Goal: Check status: Check status

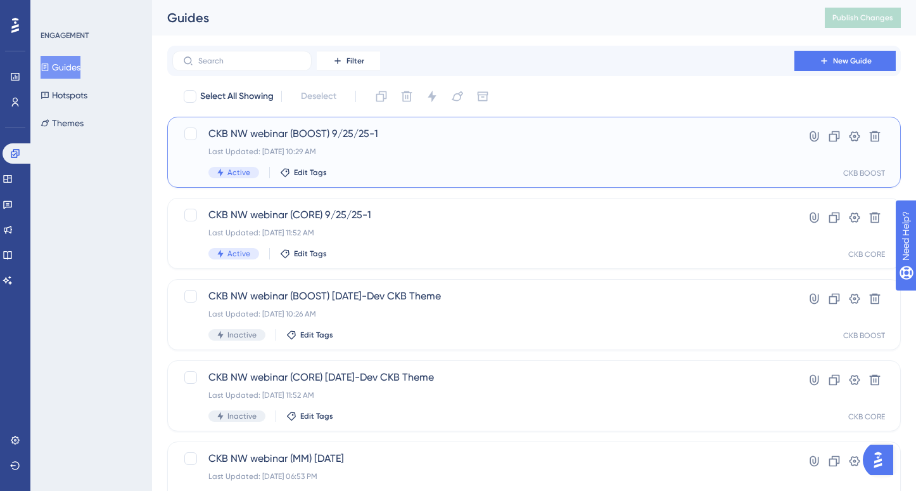
click at [350, 136] on span "CKB NW webinar (BOOST) 9/25/25-1" at bounding box center [483, 133] width 550 height 15
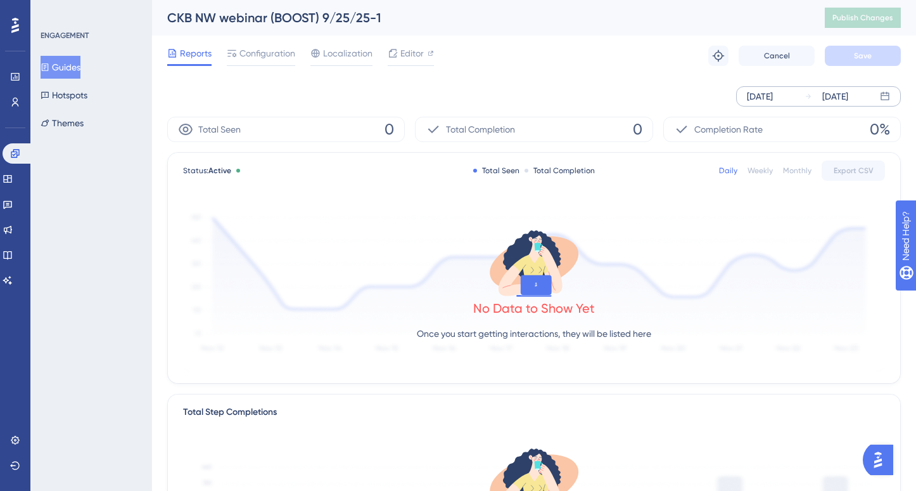
click at [812, 96] on div "[DATE]" at bounding box center [827, 96] width 44 height 15
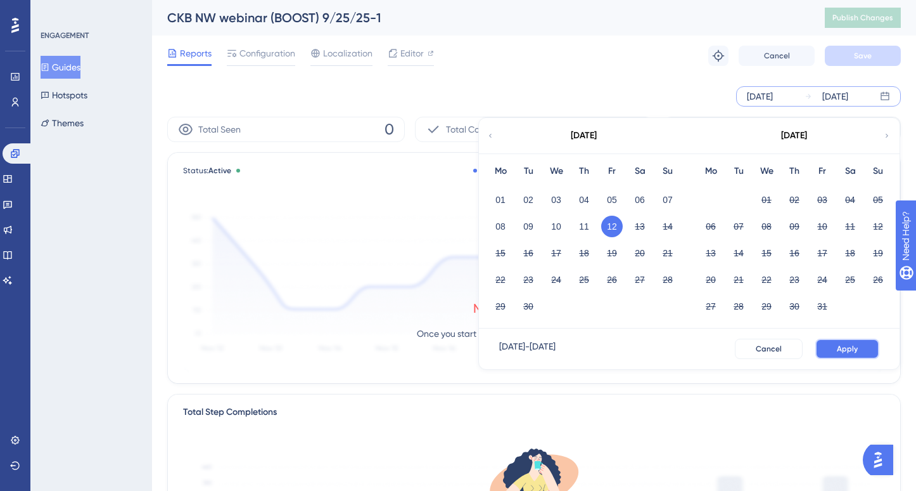
click at [844, 351] on span "Apply" at bounding box center [847, 348] width 21 height 10
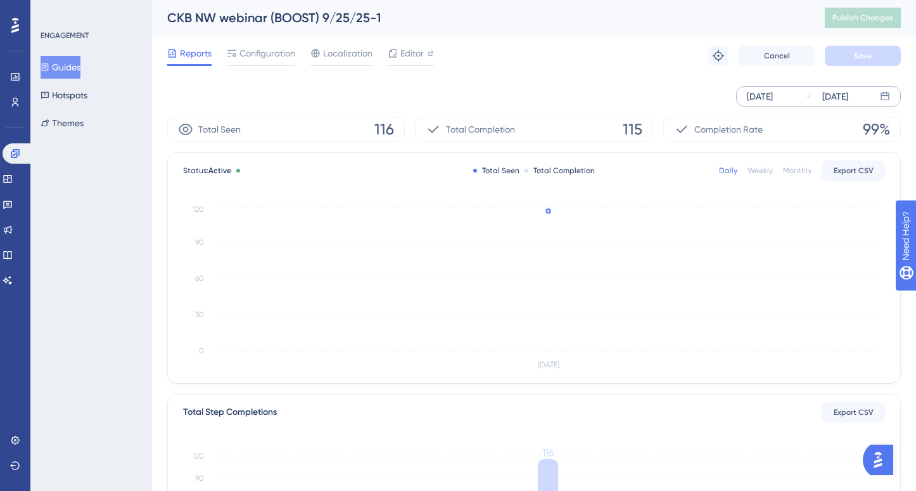
click at [78, 69] on button "Guides" at bounding box center [61, 67] width 40 height 23
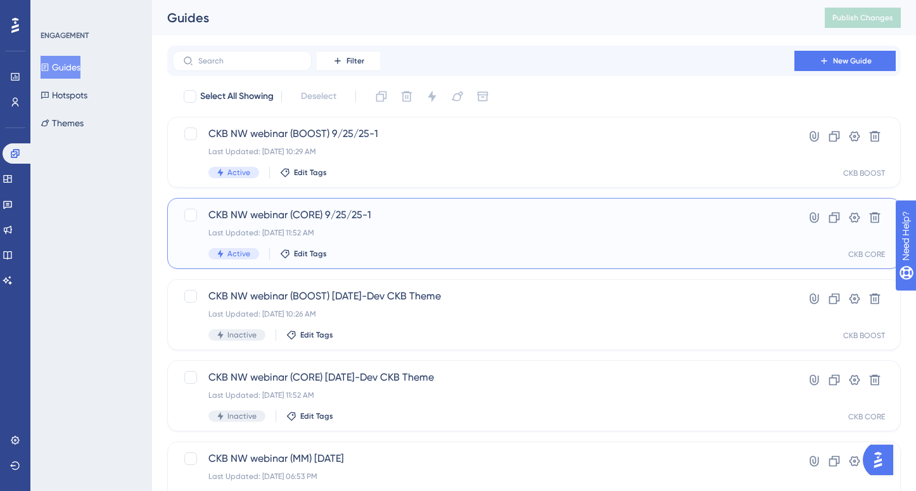
click at [282, 205] on div "CKB NW webinar (CORE) 9/25/25-1 Last Updated: [DATE] 11:52 AM Active Edit Tags …" at bounding box center [534, 233] width 734 height 71
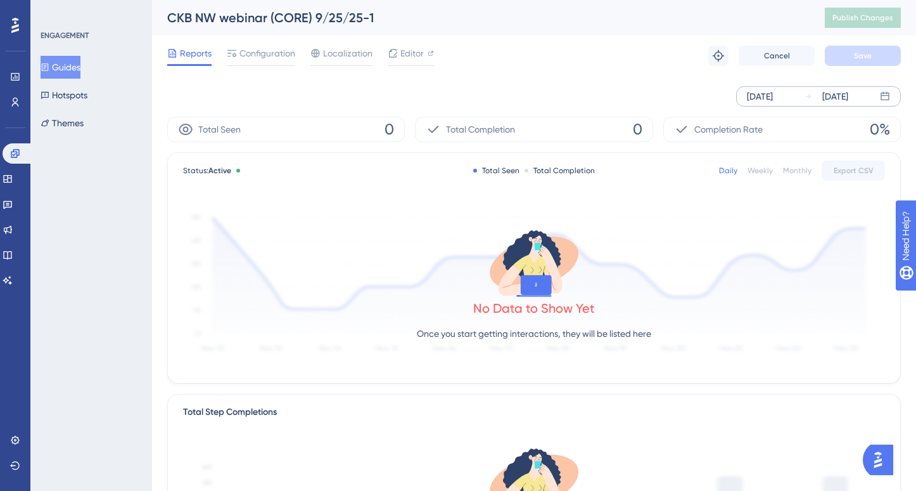
click at [773, 93] on div "[DATE]" at bounding box center [760, 96] width 26 height 15
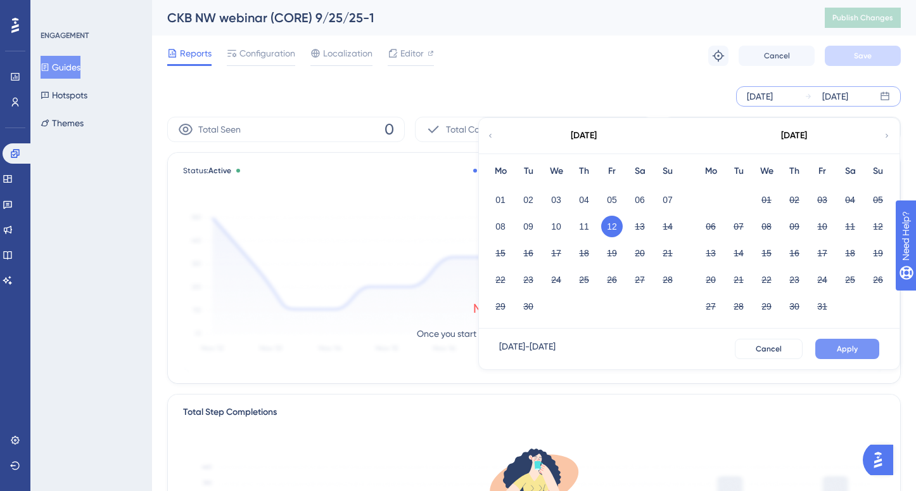
click at [852, 354] on button "Apply" at bounding box center [848, 348] width 64 height 20
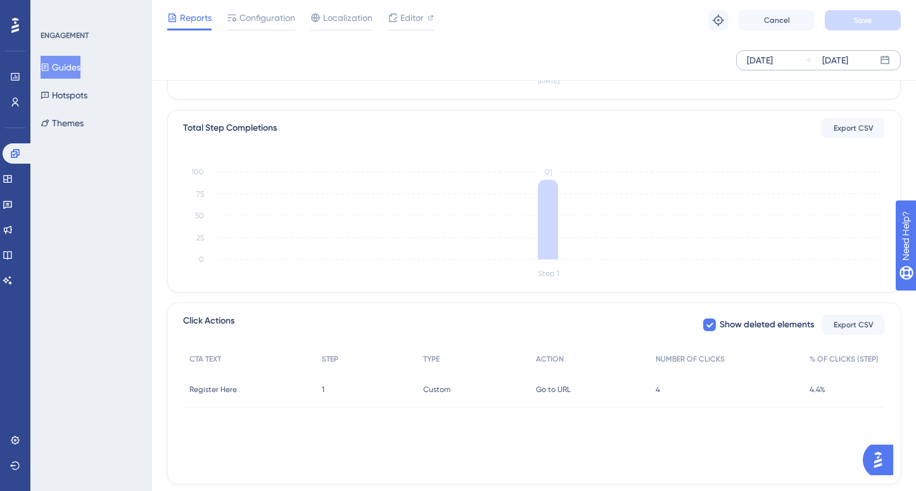
scroll to position [312, 0]
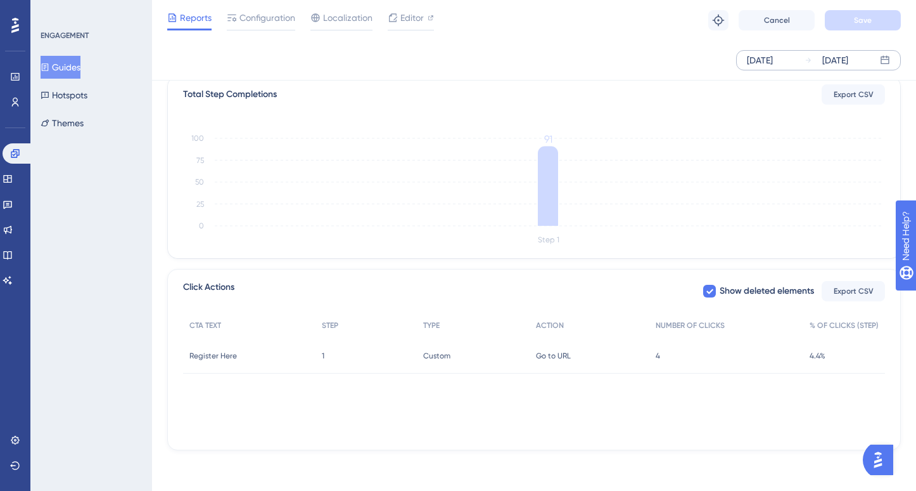
click at [660, 359] on span "4" at bounding box center [658, 355] width 4 height 10
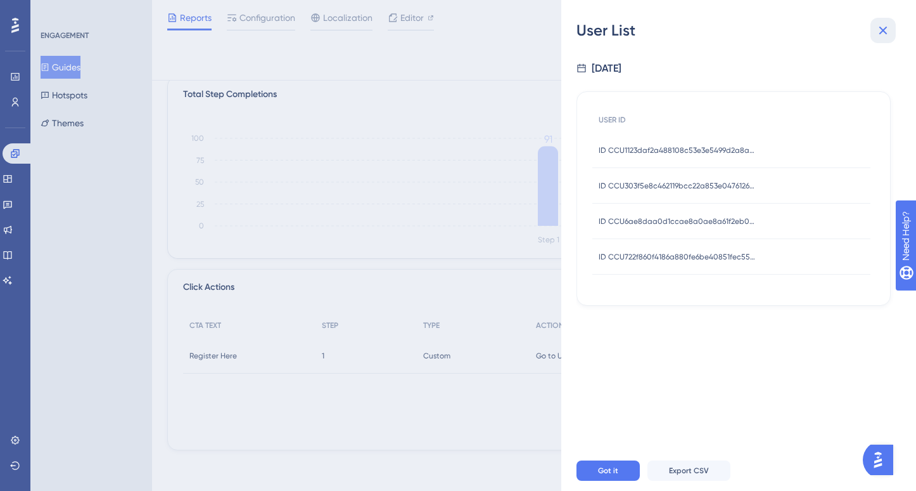
click at [885, 36] on icon at bounding box center [883, 30] width 15 height 15
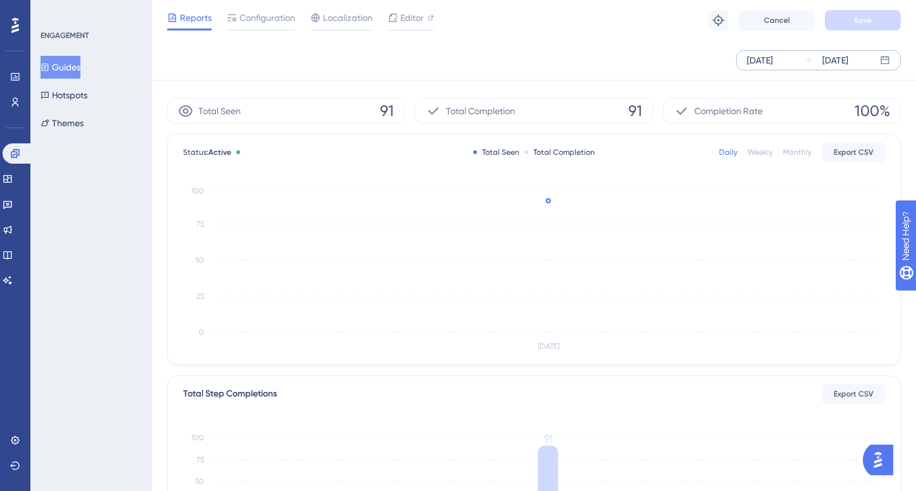
scroll to position [0, 0]
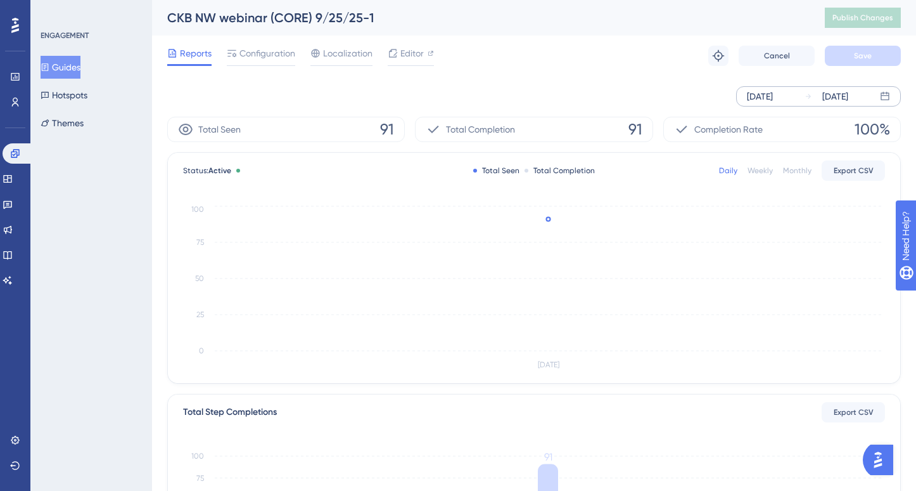
click at [124, 222] on div "ENGAGEMENT Guides Hotspots Themes" at bounding box center [91, 245] width 122 height 491
click at [60, 67] on button "Guides" at bounding box center [61, 67] width 40 height 23
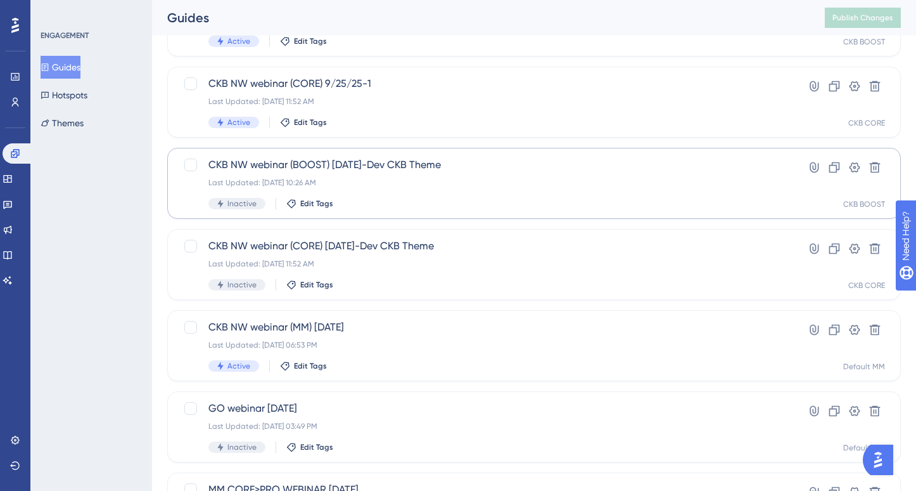
scroll to position [138, 0]
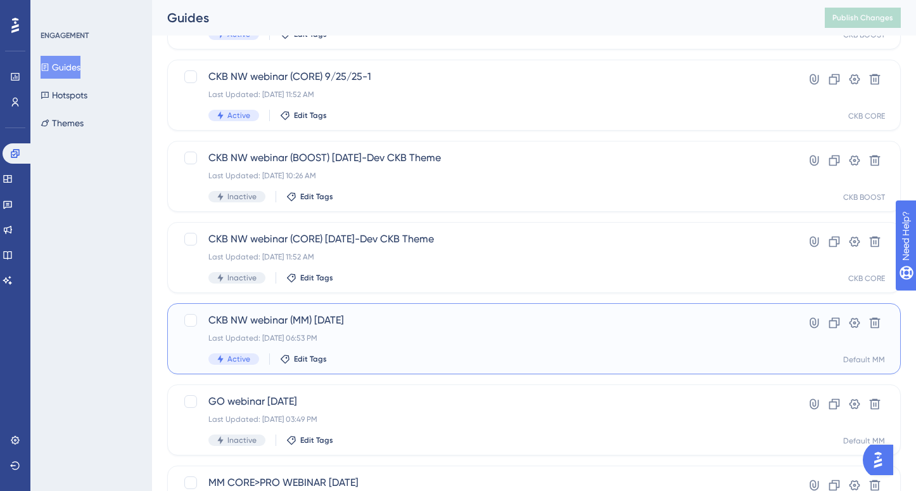
click at [378, 338] on div "Last Updated: [DATE] 06:53 PM" at bounding box center [483, 338] width 550 height 10
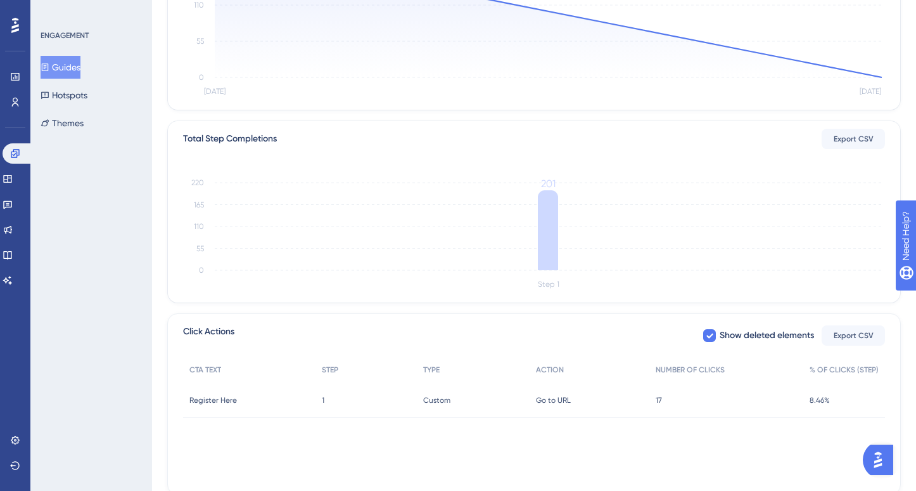
scroll to position [312, 0]
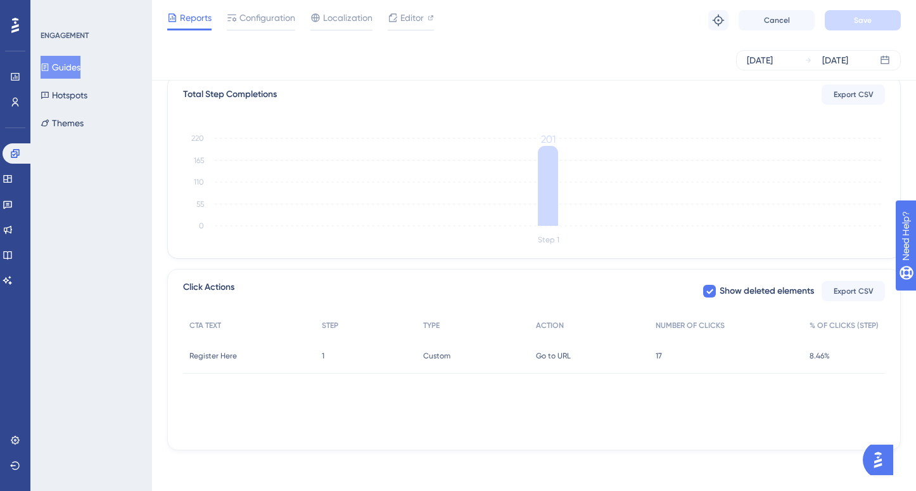
click at [77, 67] on button "Guides" at bounding box center [61, 67] width 40 height 23
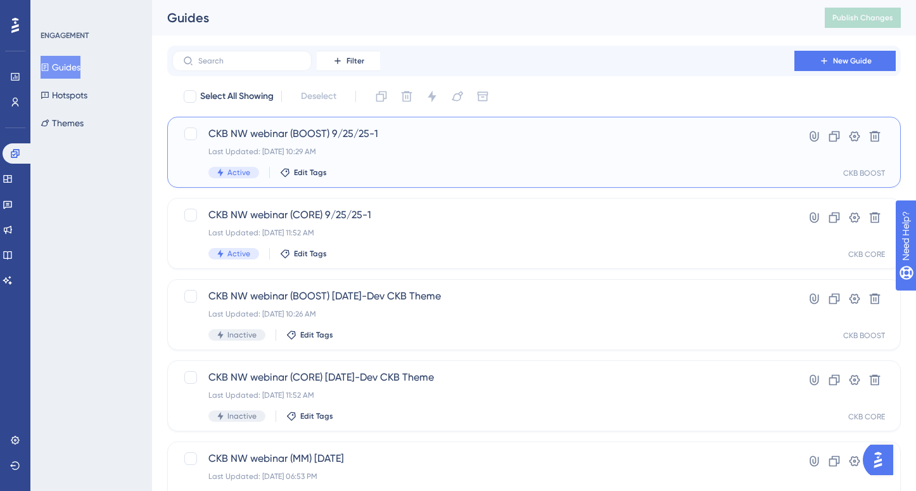
click at [558, 164] on div "CKB NW webinar (BOOST) 9/25/25-1 Last Updated: [DATE] 10:29 AM Active Edit Tags" at bounding box center [483, 152] width 550 height 52
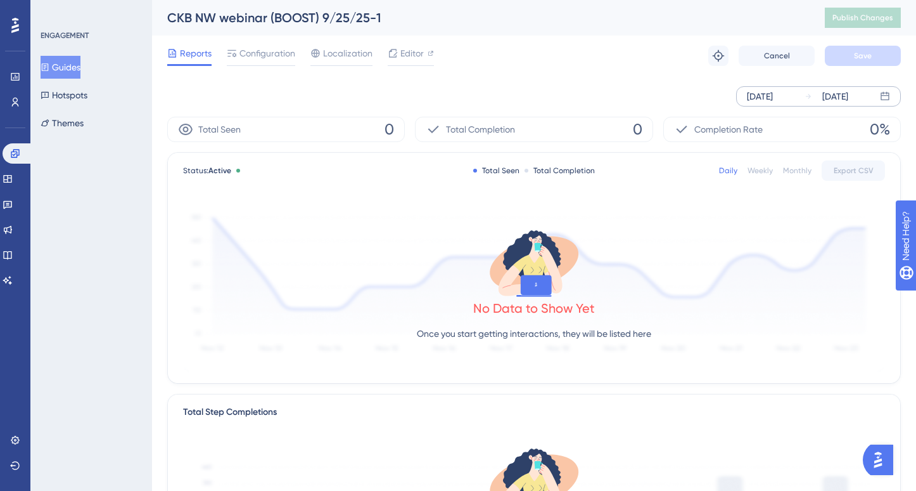
click at [768, 96] on div "[DATE]" at bounding box center [760, 96] width 26 height 15
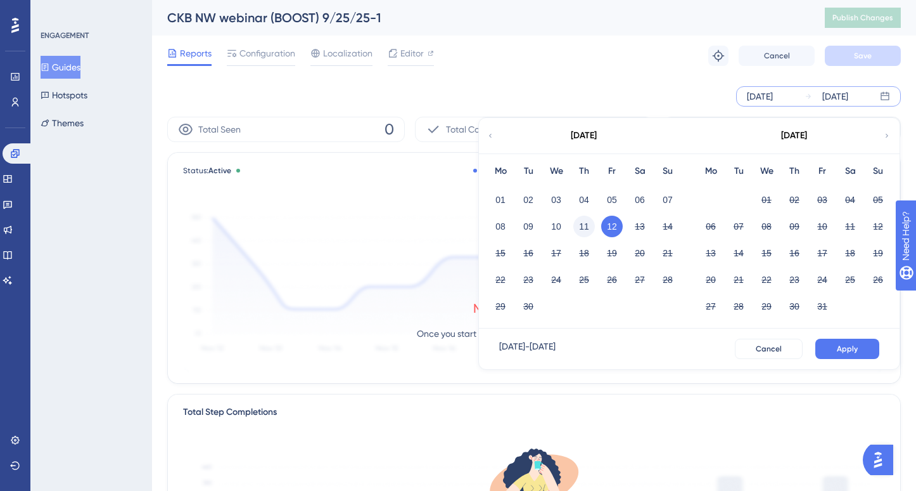
click at [589, 229] on button "11" at bounding box center [585, 226] width 22 height 22
click at [859, 349] on button "Apply" at bounding box center [848, 348] width 64 height 20
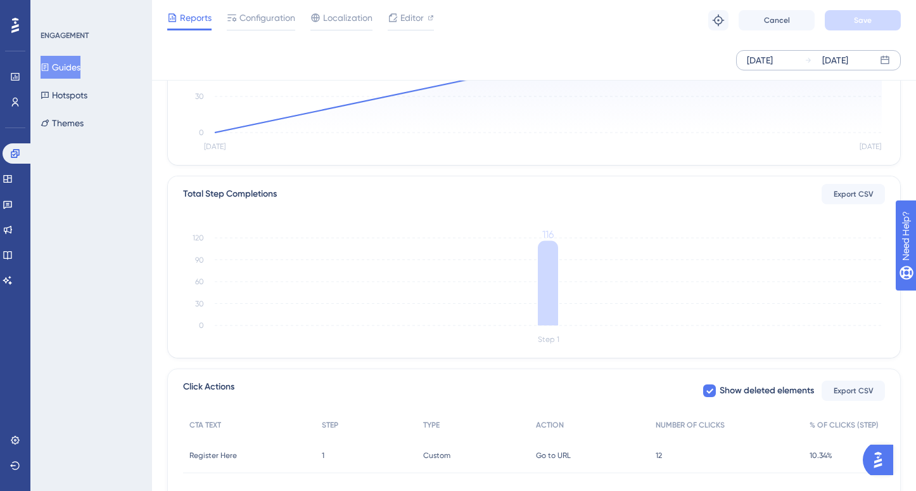
scroll to position [312, 0]
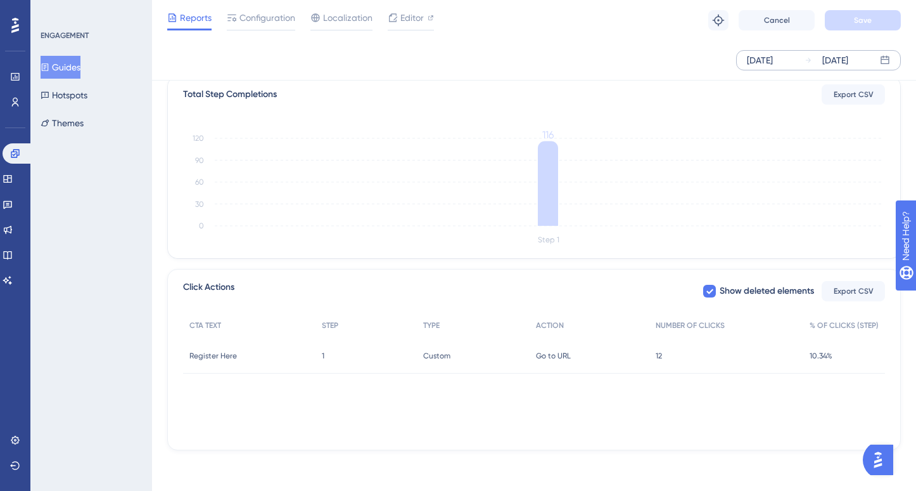
click at [548, 357] on span "Go to URL" at bounding box center [553, 355] width 35 height 10
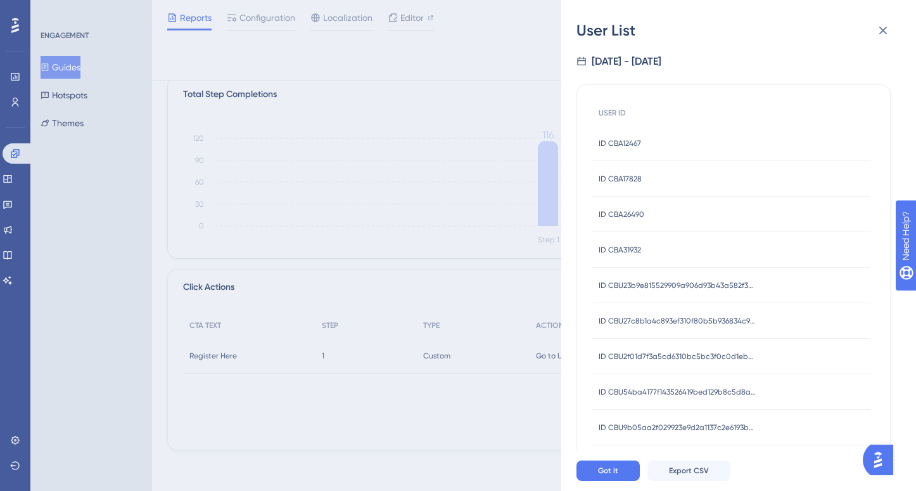
scroll to position [0, 0]
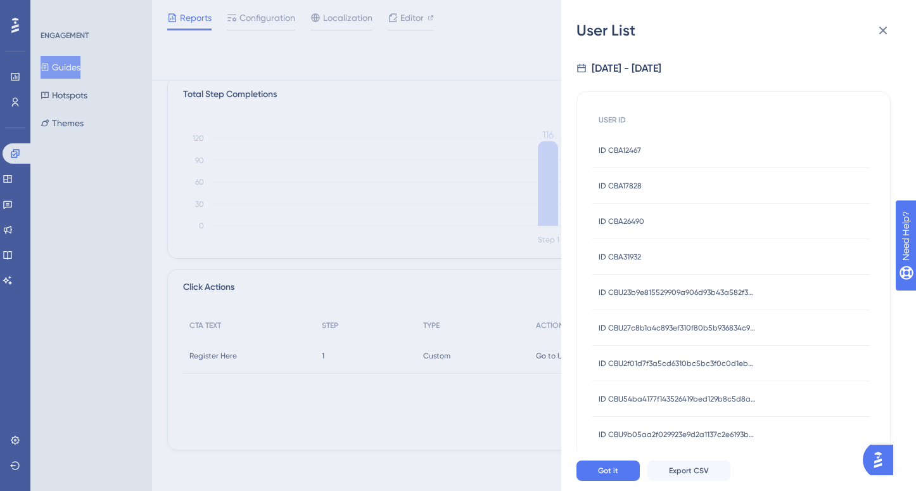
click at [627, 253] on span "ID CBA31932" at bounding box center [620, 257] width 42 height 10
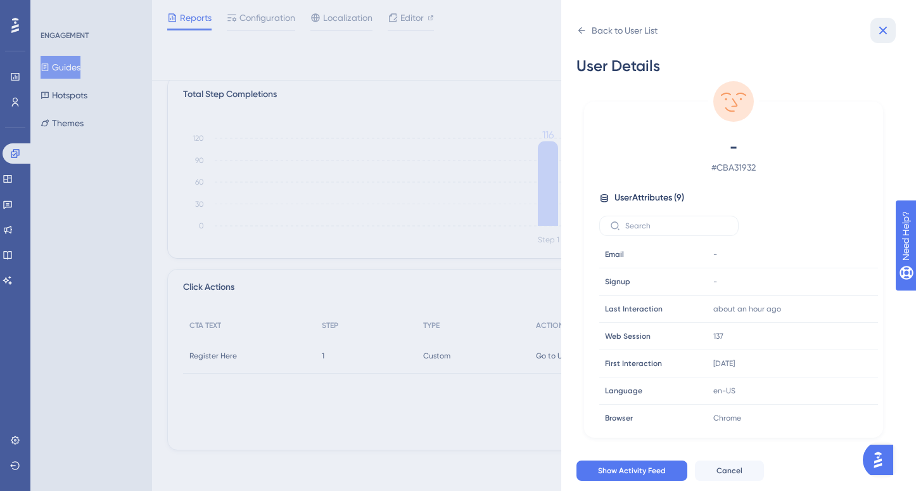
click at [883, 34] on icon at bounding box center [883, 30] width 15 height 15
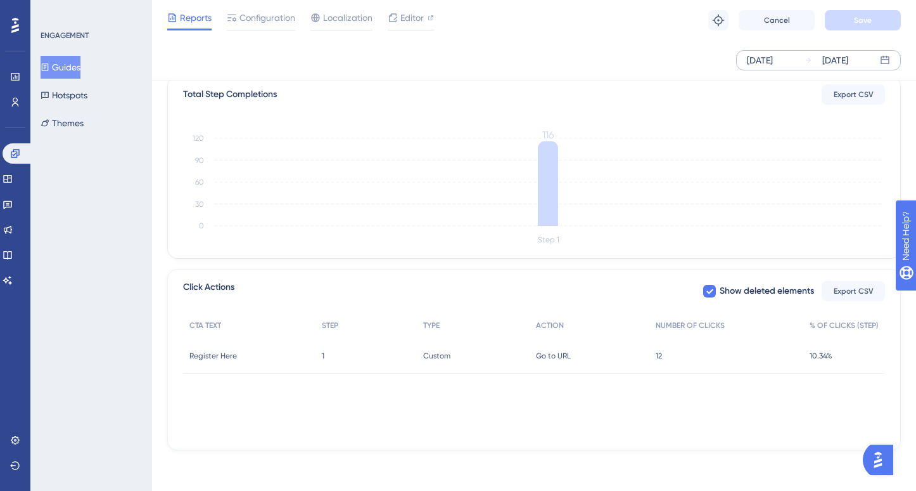
click at [115, 241] on div "ENGAGEMENT Guides Hotspots Themes" at bounding box center [91, 245] width 122 height 491
click at [74, 74] on button "Guides" at bounding box center [61, 67] width 40 height 23
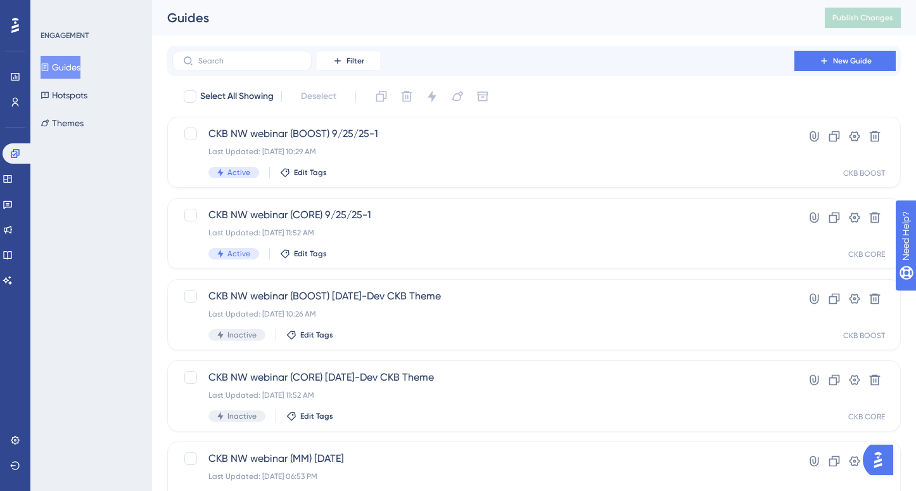
click at [120, 146] on div "ENGAGEMENT Guides Hotspots Themes" at bounding box center [91, 245] width 122 height 491
